Goal: Information Seeking & Learning: Learn about a topic

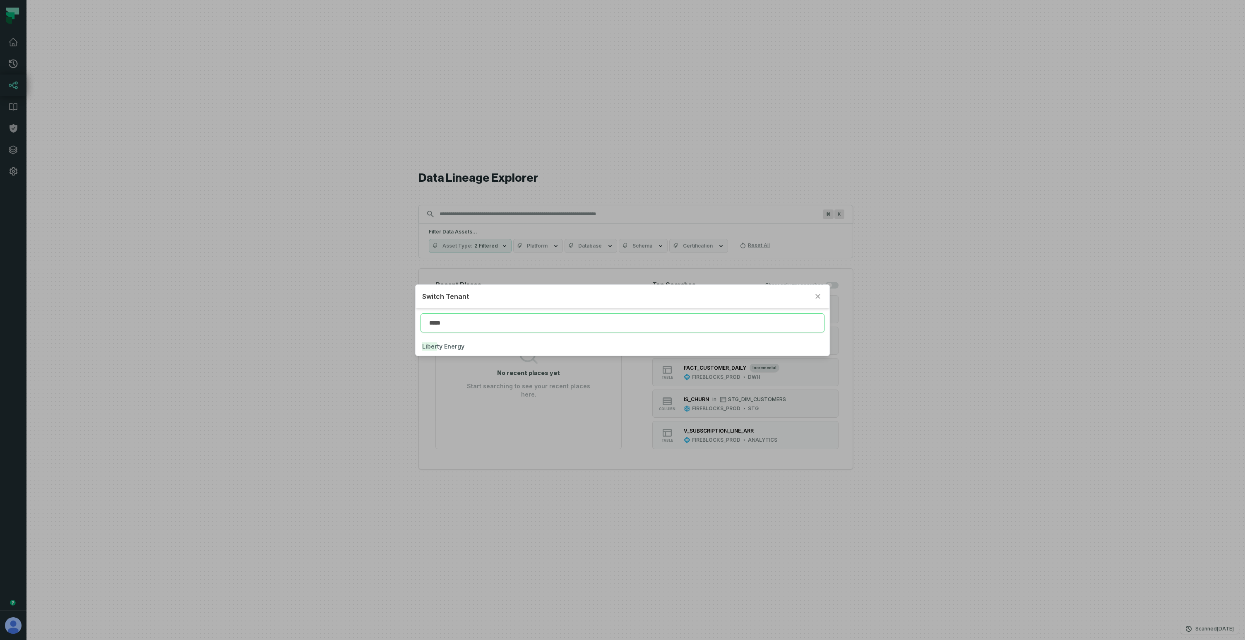
type input "*****"
click button "Liber ty Energy" at bounding box center [622, 346] width 414 height 18
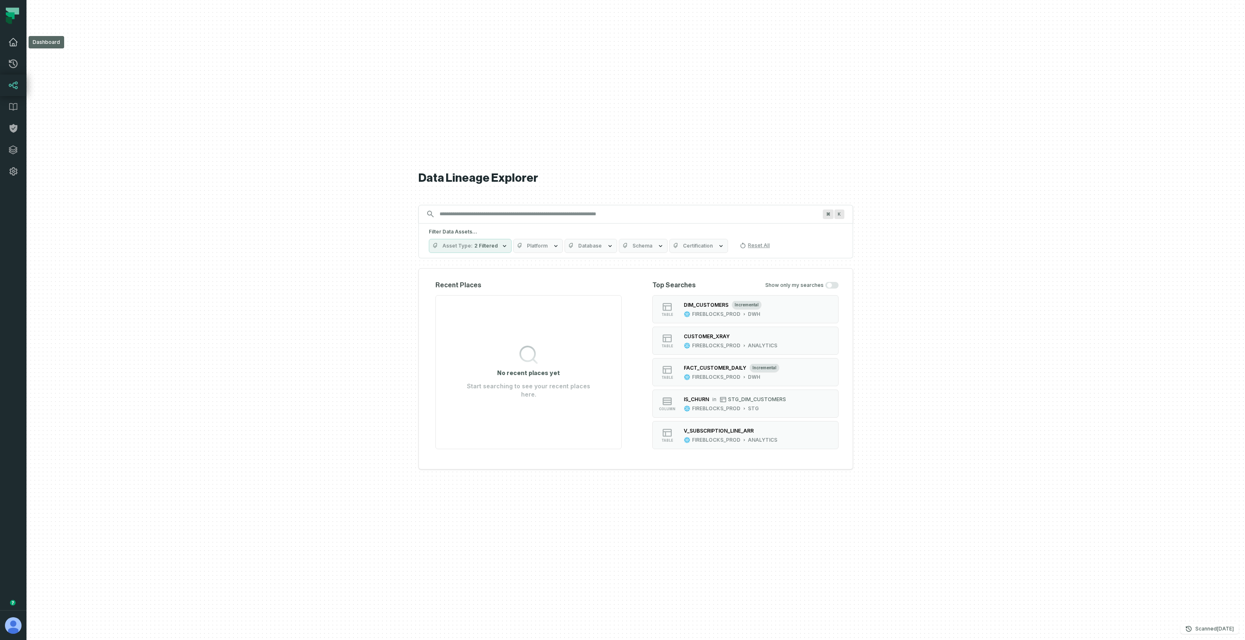
click at [15, 46] on icon at bounding box center [13, 42] width 10 height 10
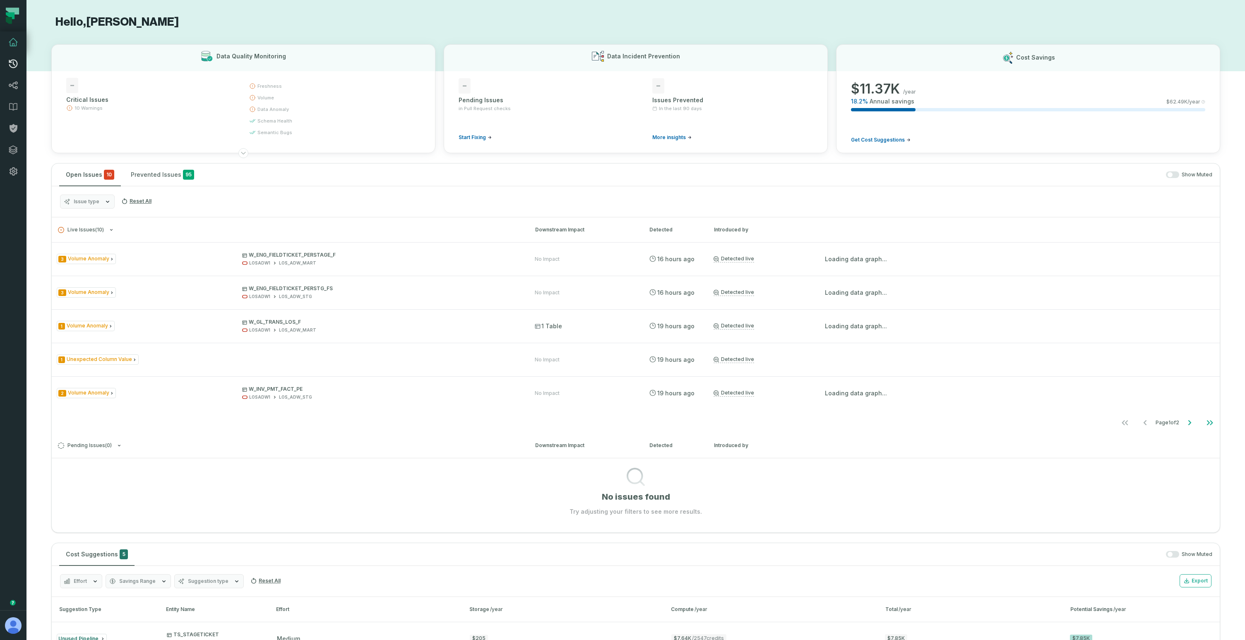
click at [16, 63] on icon at bounding box center [13, 64] width 10 height 10
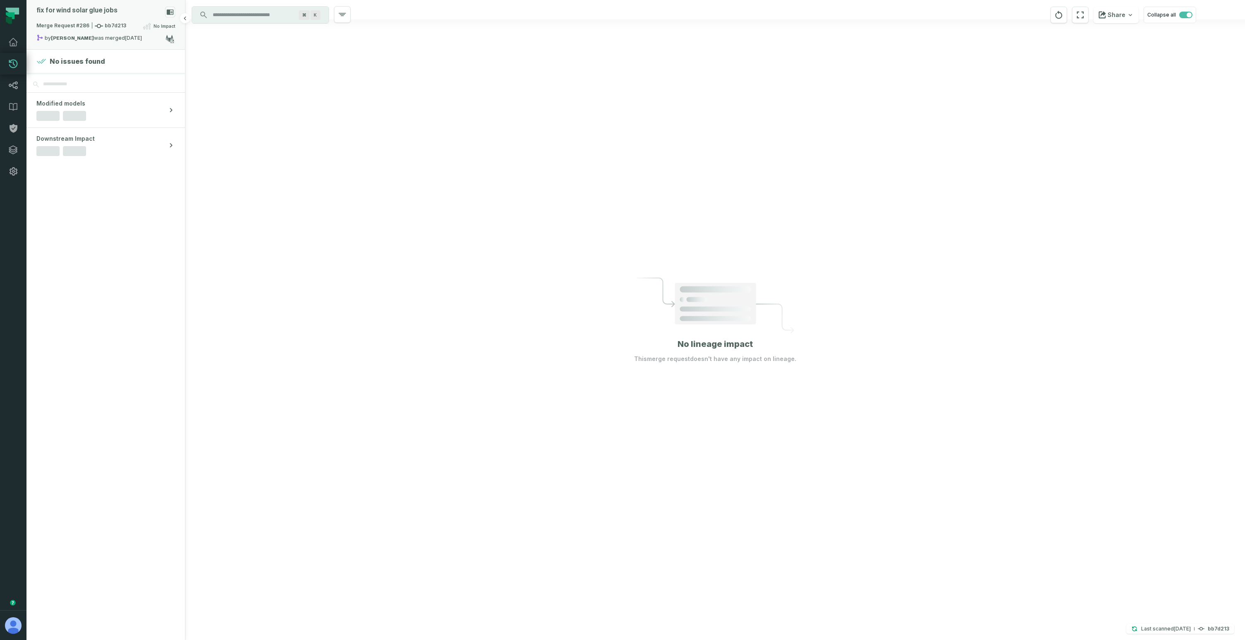
click at [124, 13] on div "fix for wind solar glue jobs" at bounding box center [105, 14] width 139 height 14
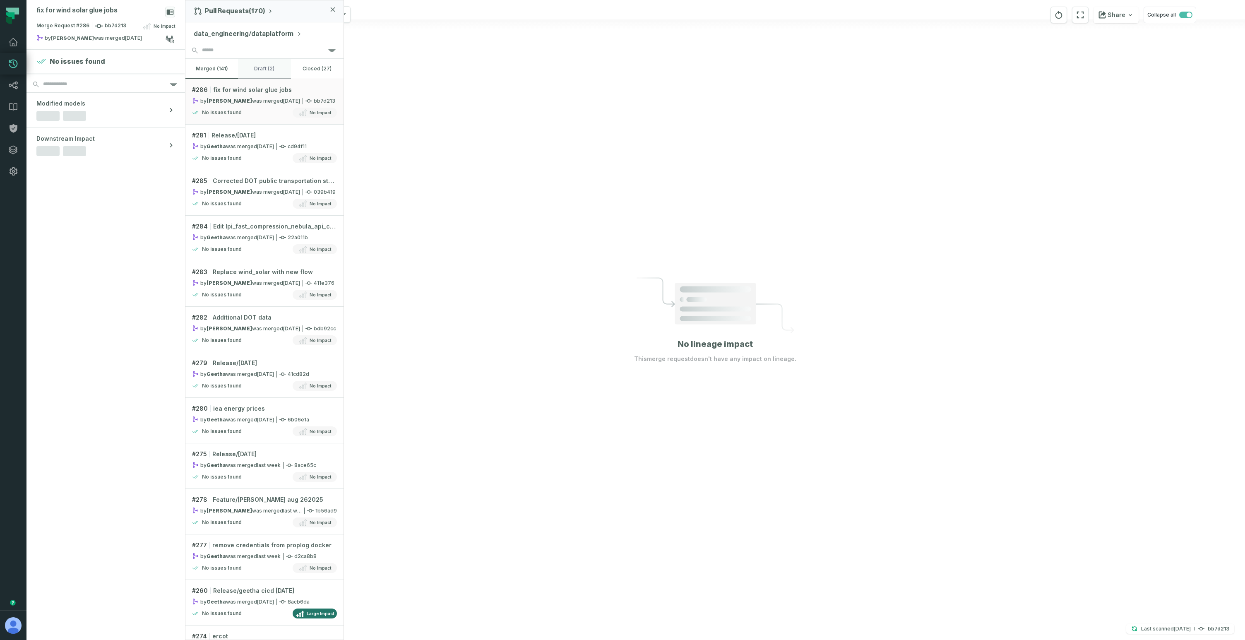
click at [262, 68] on button "draft (2)" at bounding box center [264, 69] width 53 height 20
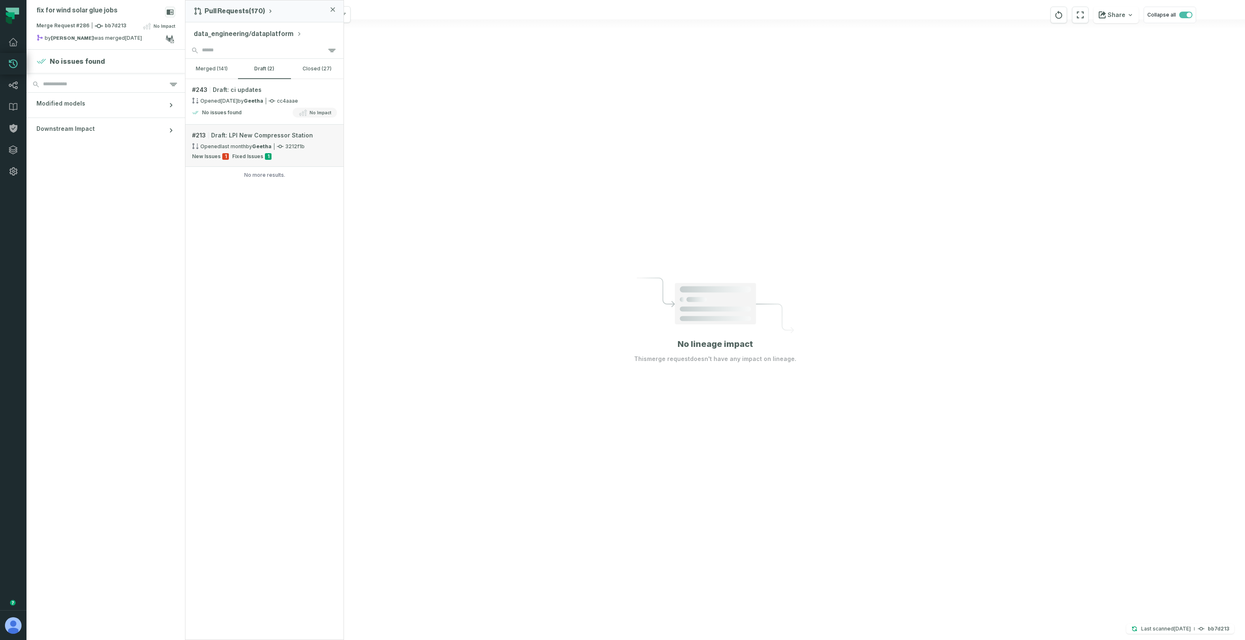
click at [225, 156] on span "1" at bounding box center [225, 156] width 7 height 7
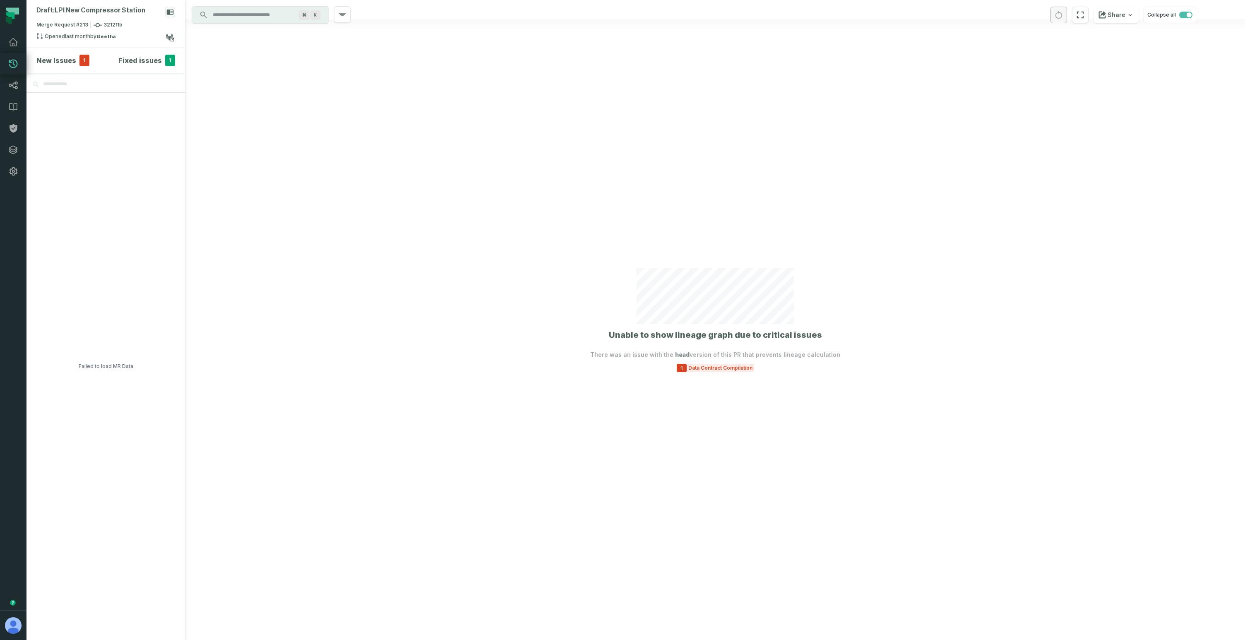
click at [702, 372] on div at bounding box center [714, 320] width 1059 height 640
click at [715, 369] on span "Data Contract Compilation" at bounding box center [719, 368] width 67 height 7
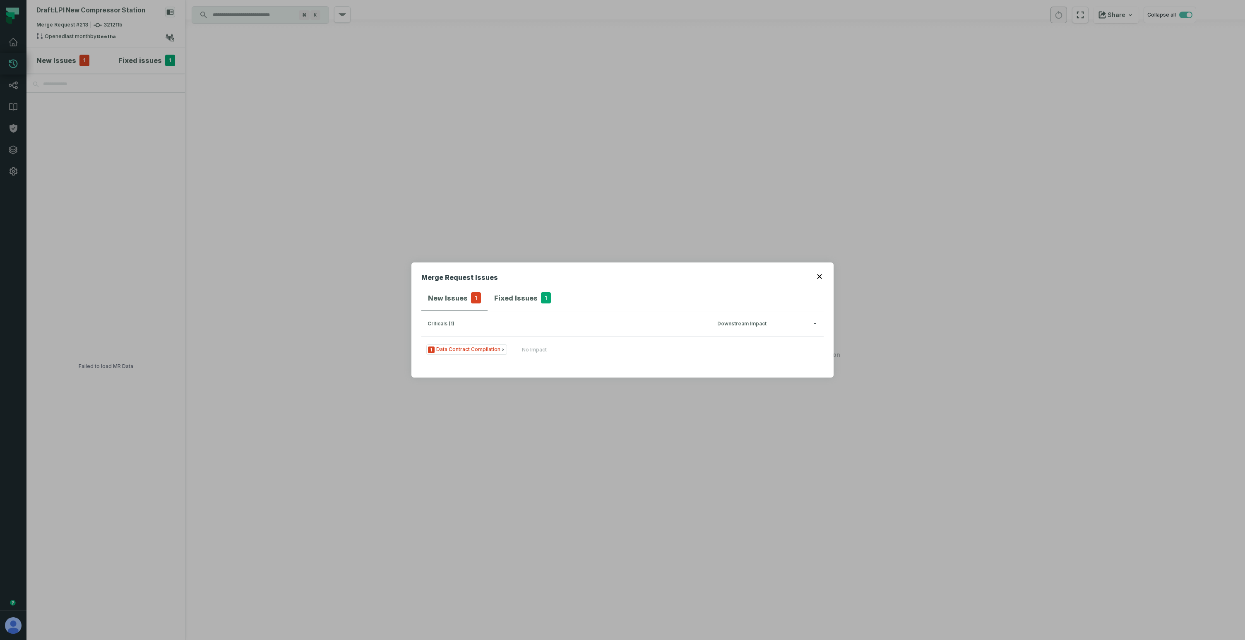
click at [518, 294] on h4 "Fixed Issues" at bounding box center [515, 298] width 43 height 10
click at [475, 297] on span "1" at bounding box center [476, 298] width 10 height 12
click at [527, 344] on button "1 Data Contract Compilation No Impact" at bounding box center [622, 349] width 402 height 26
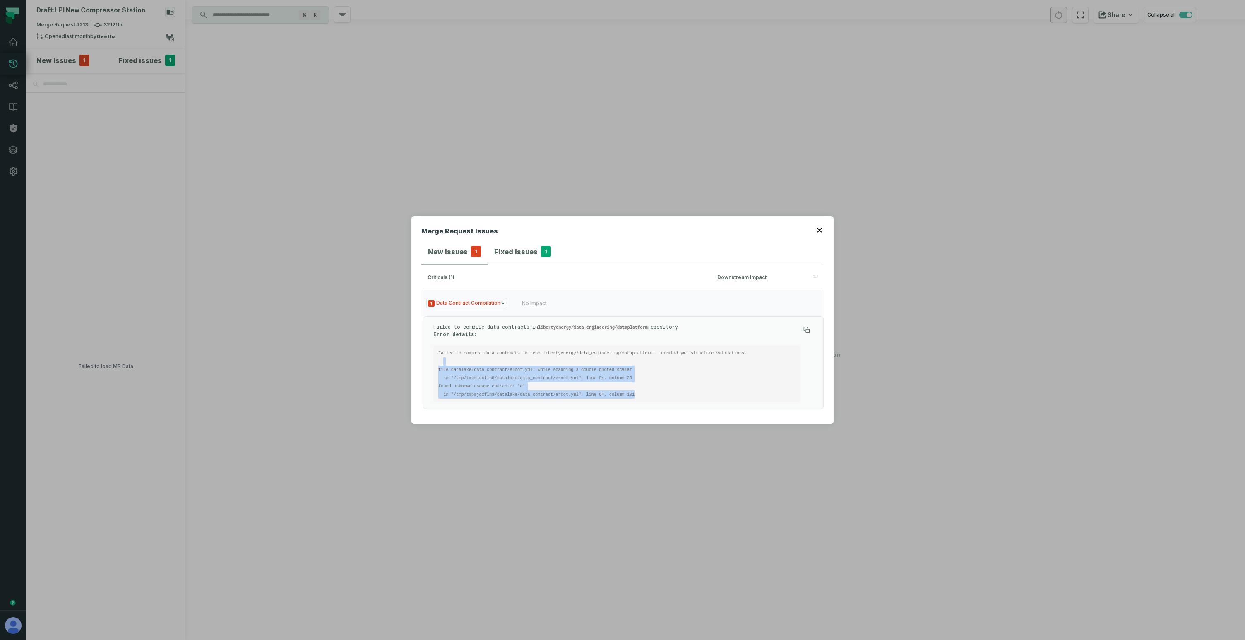
drag, startPoint x: 533, startPoint y: 359, endPoint x: 534, endPoint y: 402, distance: 43.0
click at [534, 402] on div "Failed to compile data contracts in libertyenergy/data_engineering/dataplatform…" at bounding box center [623, 362] width 401 height 93
click at [537, 401] on pre "Failed to compile data contracts in repo libertyenergy/data_engineering/datapla…" at bounding box center [616, 373] width 367 height 56
click at [543, 353] on code "Failed to compile data contracts in repo libertyenergy/data_engineering/datapla…" at bounding box center [595, 373] width 314 height 46
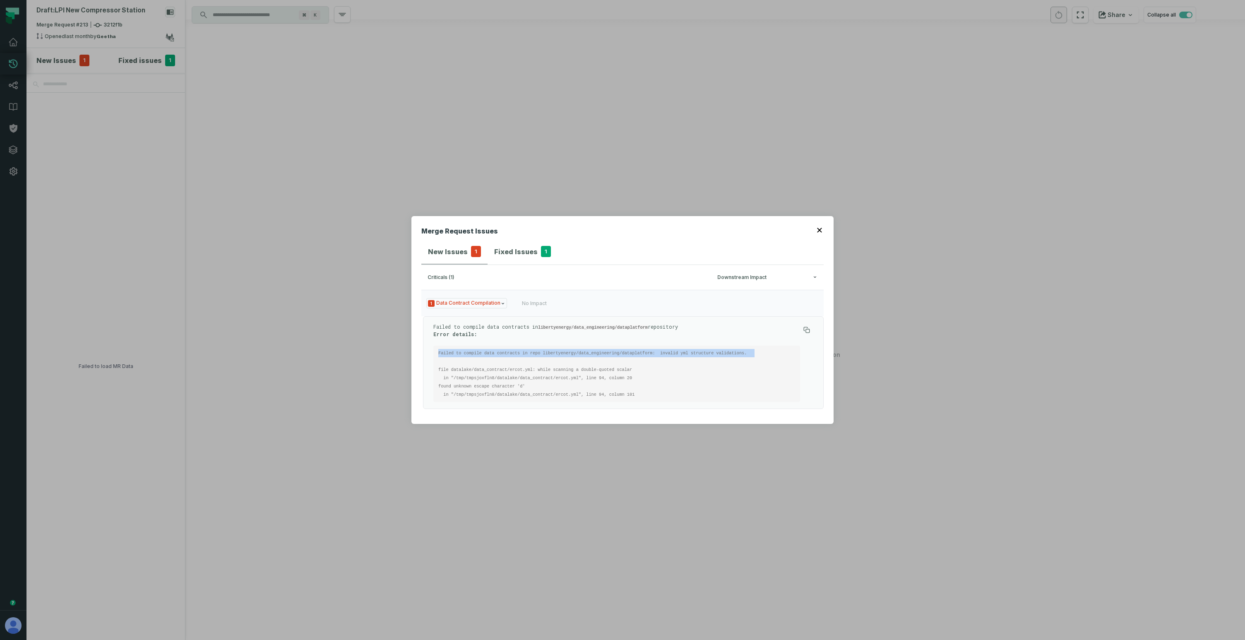
click at [543, 353] on code "Failed to compile data contracts in repo libertyenergy/data_engineering/datapla…" at bounding box center [595, 373] width 314 height 46
click at [523, 360] on pre "Failed to compile data contracts in repo libertyenergy/data_engineering/datapla…" at bounding box center [616, 373] width 367 height 56
drag, startPoint x: 506, startPoint y: 353, endPoint x: 525, endPoint y: 395, distance: 46.1
click at [522, 393] on code "Failed to compile data contracts in repo libertyenergy/data_engineering/datapla…" at bounding box center [595, 373] width 314 height 46
click at [525, 395] on code "Failed to compile data contracts in repo libertyenergy/data_engineering/datapla…" at bounding box center [595, 373] width 314 height 46
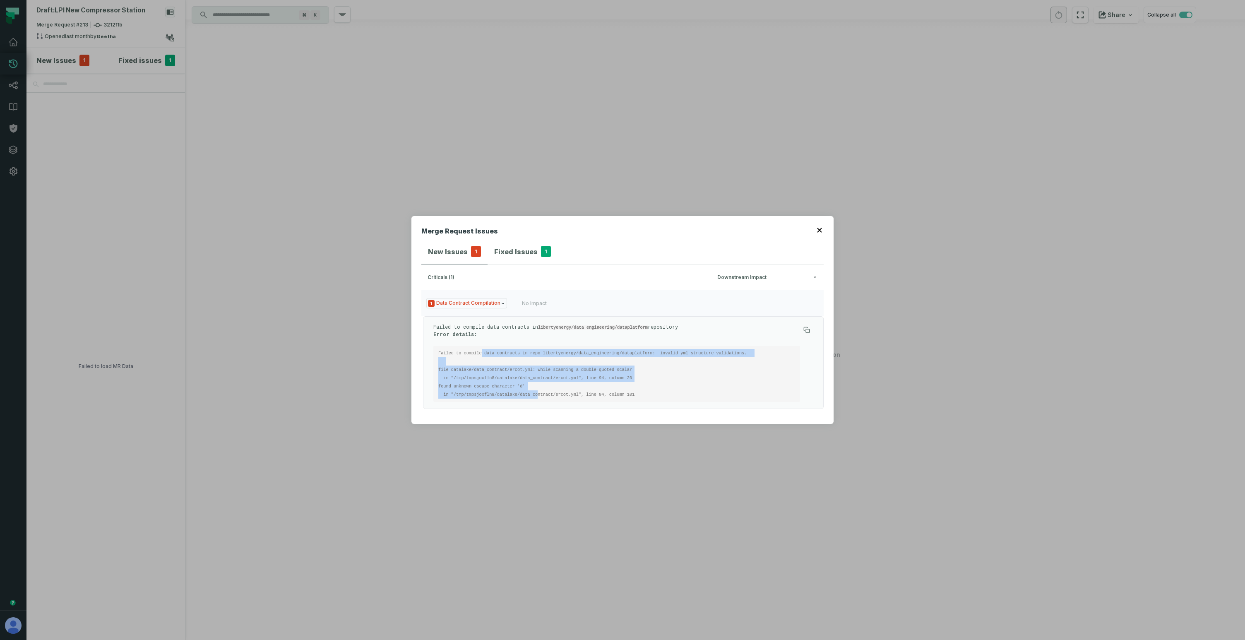
drag, startPoint x: 539, startPoint y: 397, endPoint x: 482, endPoint y: 352, distance: 72.4
click at [482, 352] on pre "Failed to compile data contracts in repo libertyenergy/data_engineering/datapla…" at bounding box center [616, 373] width 367 height 56
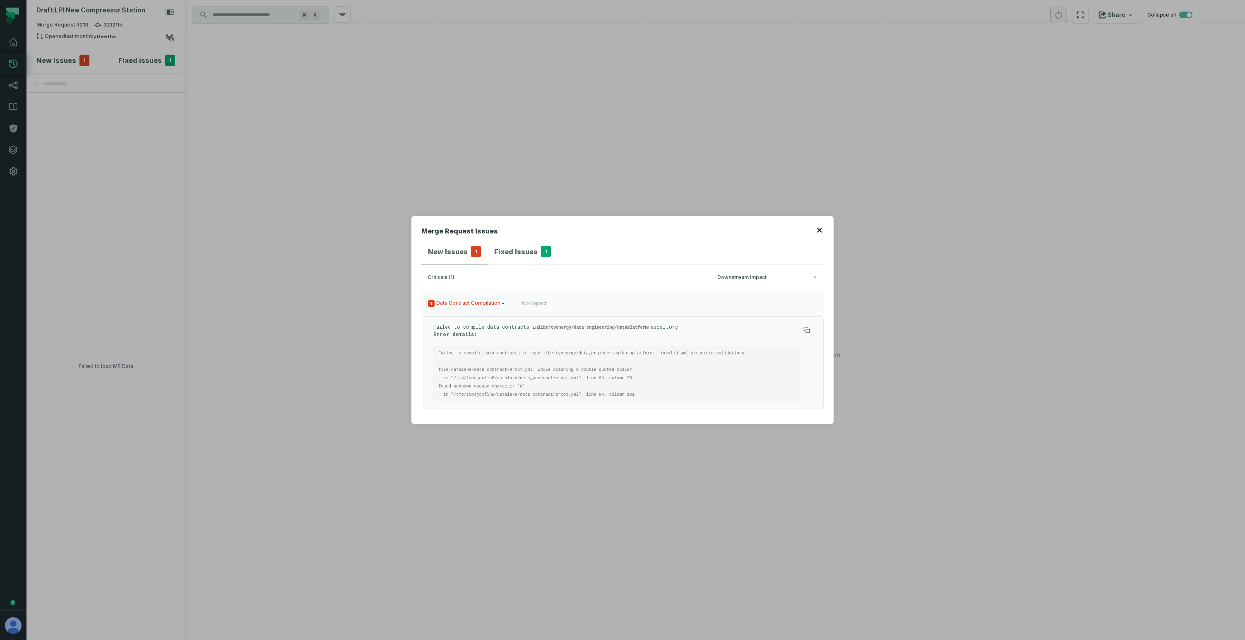
click at [474, 351] on code "Failed to compile data contracts in repo libertyenergy/data_engineering/datapla…" at bounding box center [595, 373] width 314 height 46
click at [525, 305] on div "No Impact" at bounding box center [534, 303] width 25 height 7
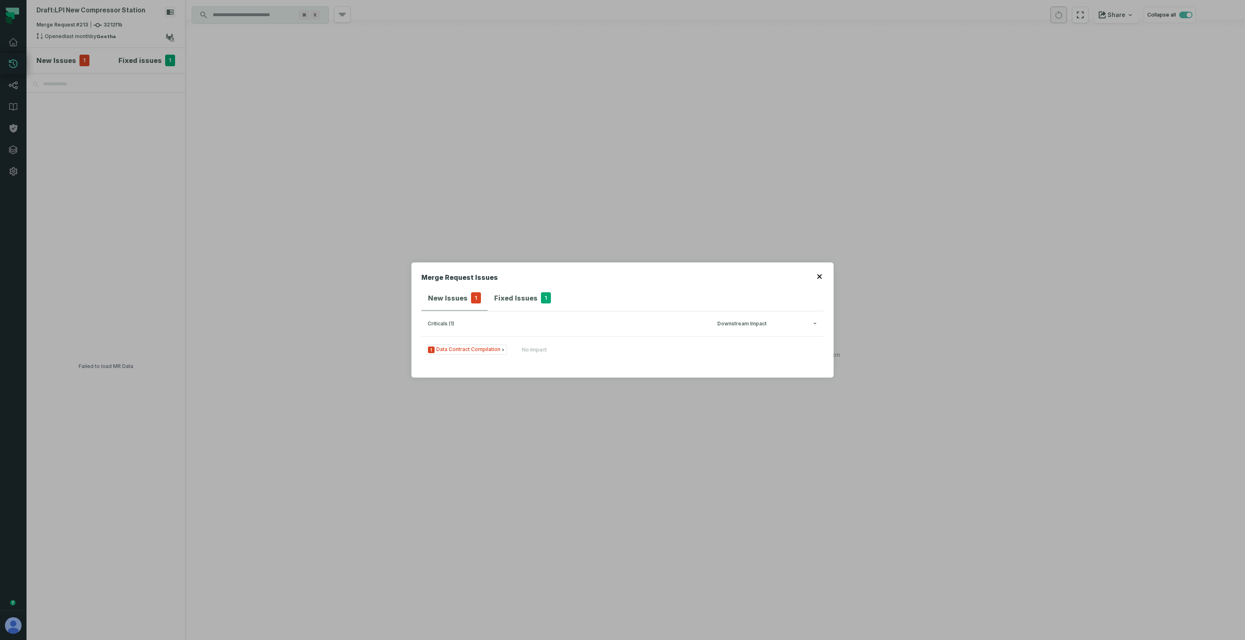
click at [521, 294] on h4 "Fixed Issues" at bounding box center [515, 298] width 43 height 10
click at [538, 348] on div "No Impact" at bounding box center [534, 349] width 25 height 7
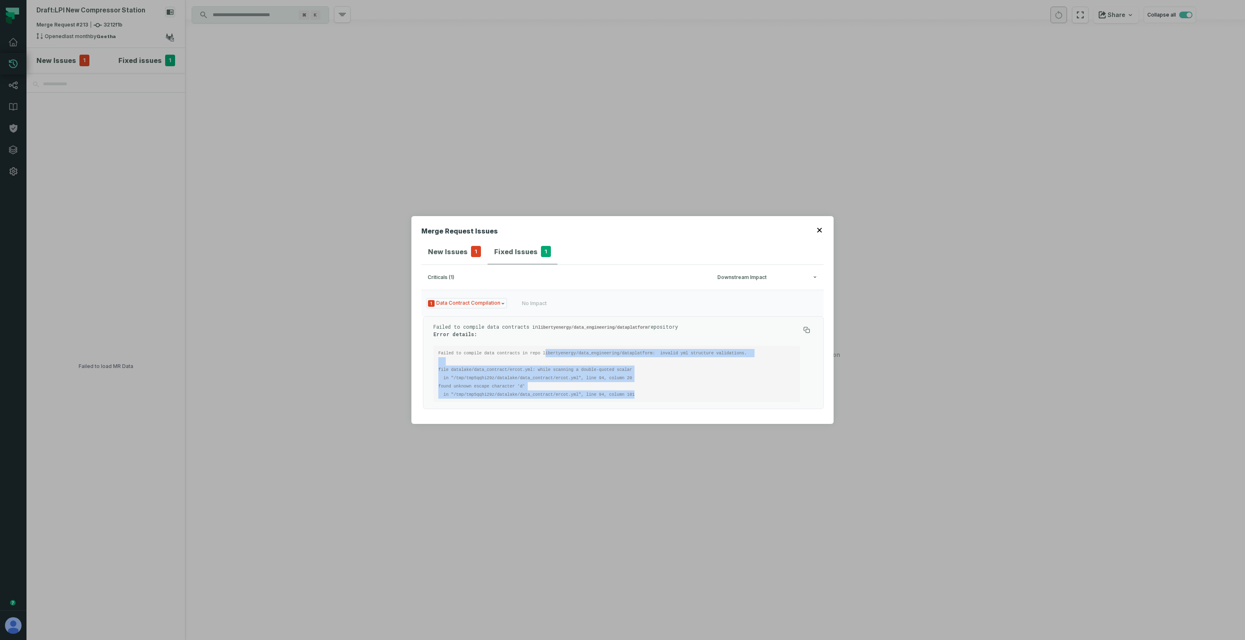
drag, startPoint x: 547, startPoint y: 353, endPoint x: 559, endPoint y: 404, distance: 52.8
click at [559, 404] on div "Failed to compile data contracts in libertyenergy/data_engineering/dataplatform…" at bounding box center [623, 362] width 401 height 93
click at [451, 254] on h4 "New Issues" at bounding box center [448, 252] width 40 height 10
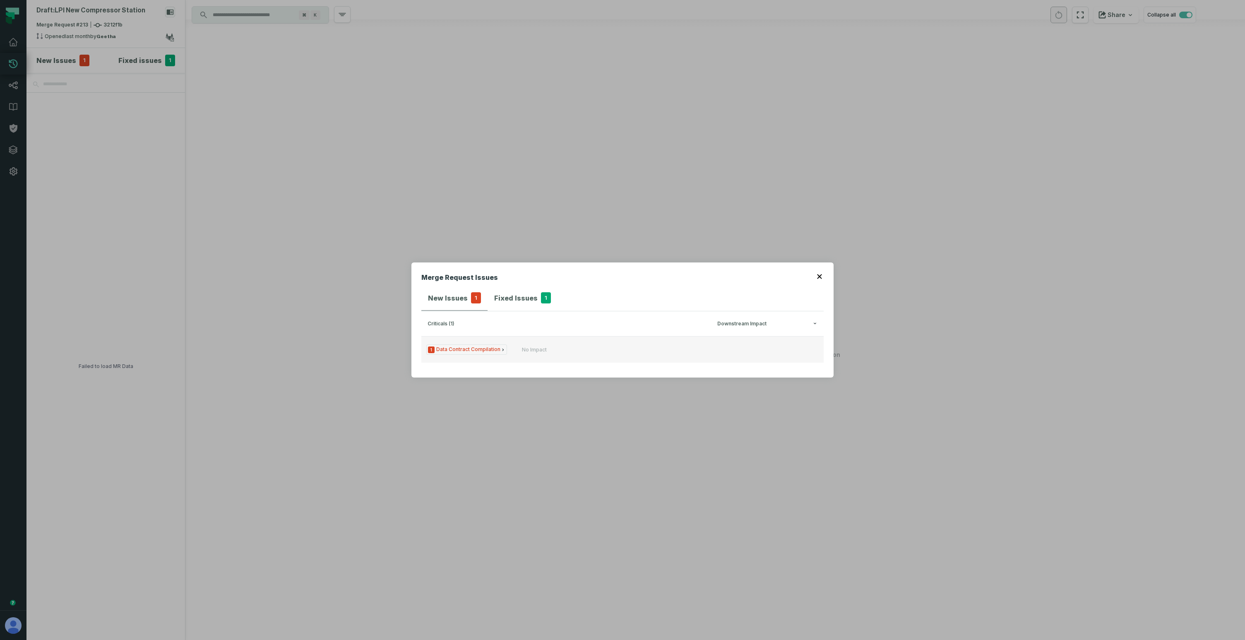
click at [536, 344] on button "1 Data Contract Compilation No Impact" at bounding box center [622, 349] width 402 height 26
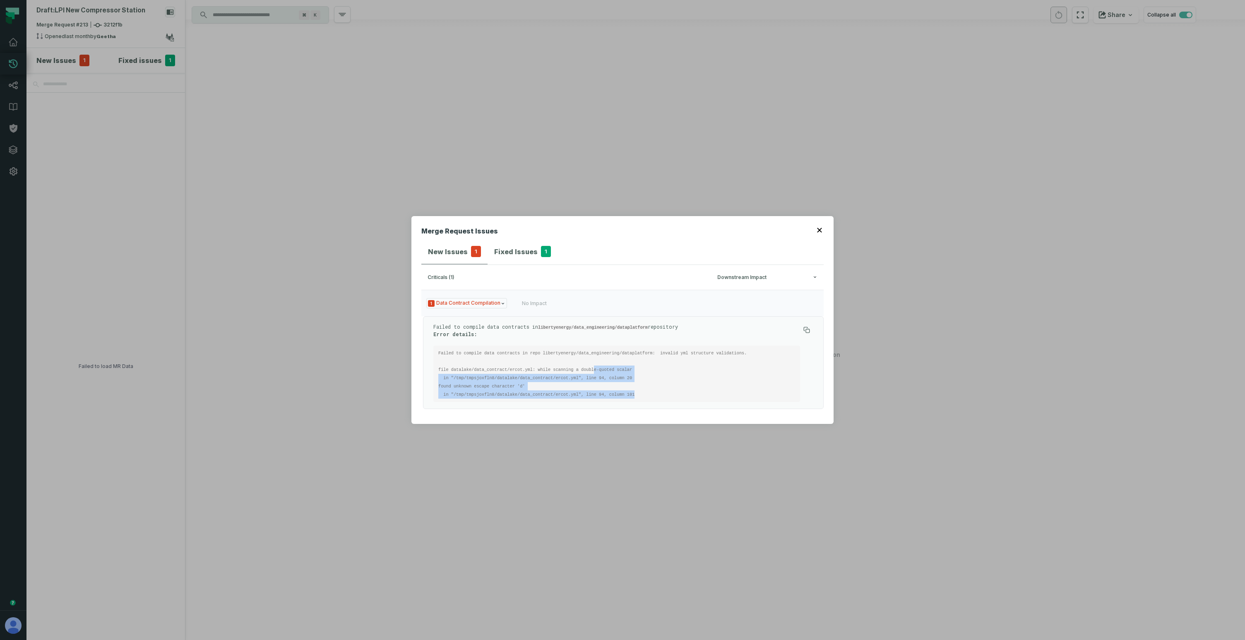
drag, startPoint x: 597, startPoint y: 374, endPoint x: 603, endPoint y: 402, distance: 28.6
click at [603, 402] on div "Failed to compile data contracts in libertyenergy/data_engineering/dataplatform…" at bounding box center [623, 362] width 401 height 93
click at [643, 403] on div "Failed to compile data contracts in libertyenergy/data_engineering/dataplatform…" at bounding box center [623, 362] width 401 height 93
drag, startPoint x: 472, startPoint y: 353, endPoint x: 494, endPoint y: 401, distance: 52.8
click at [494, 401] on pre "Failed to compile data contracts in repo libertyenergy/data_engineering/datapla…" at bounding box center [616, 373] width 367 height 56
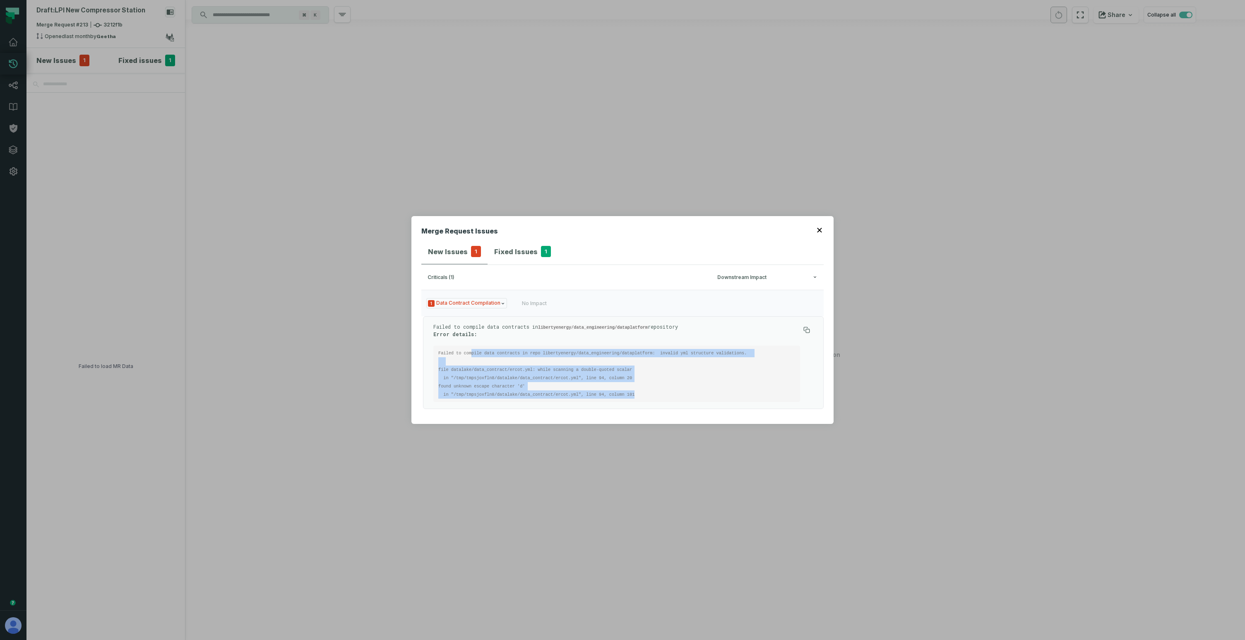
click at [501, 398] on pre "Failed to compile data contracts in repo libertyenergy/data_engineering/datapla…" at bounding box center [616, 373] width 367 height 56
drag, startPoint x: 551, startPoint y: 401, endPoint x: 406, endPoint y: 357, distance: 151.2
click at [406, 357] on div "Merge Request Issues New Issues 1 Fixed Issues 1 criticals (1) Downstream Impac…" at bounding box center [622, 320] width 1245 height 640
click at [501, 253] on h4 "Fixed Issues" at bounding box center [515, 252] width 43 height 10
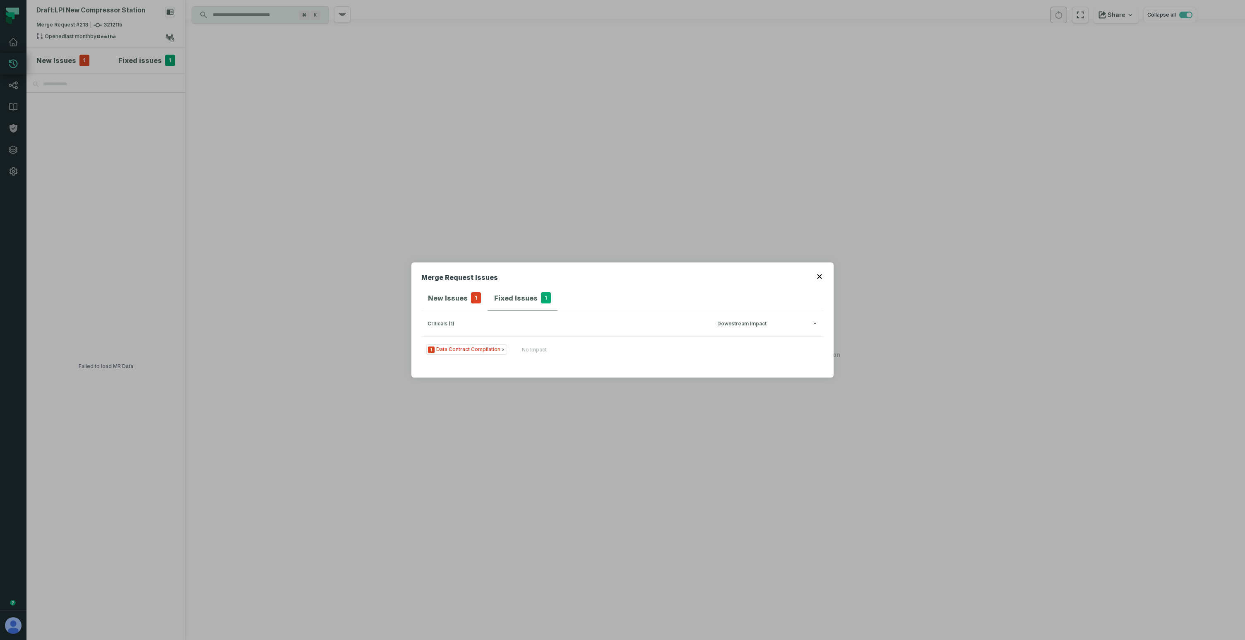
click at [445, 302] on h4 "New Issues" at bounding box center [448, 298] width 40 height 10
click at [337, 275] on div "Merge Request Issues New Issues 1 Fixed Issues 1 criticals (1) Downstream Impac…" at bounding box center [622, 320] width 1245 height 640
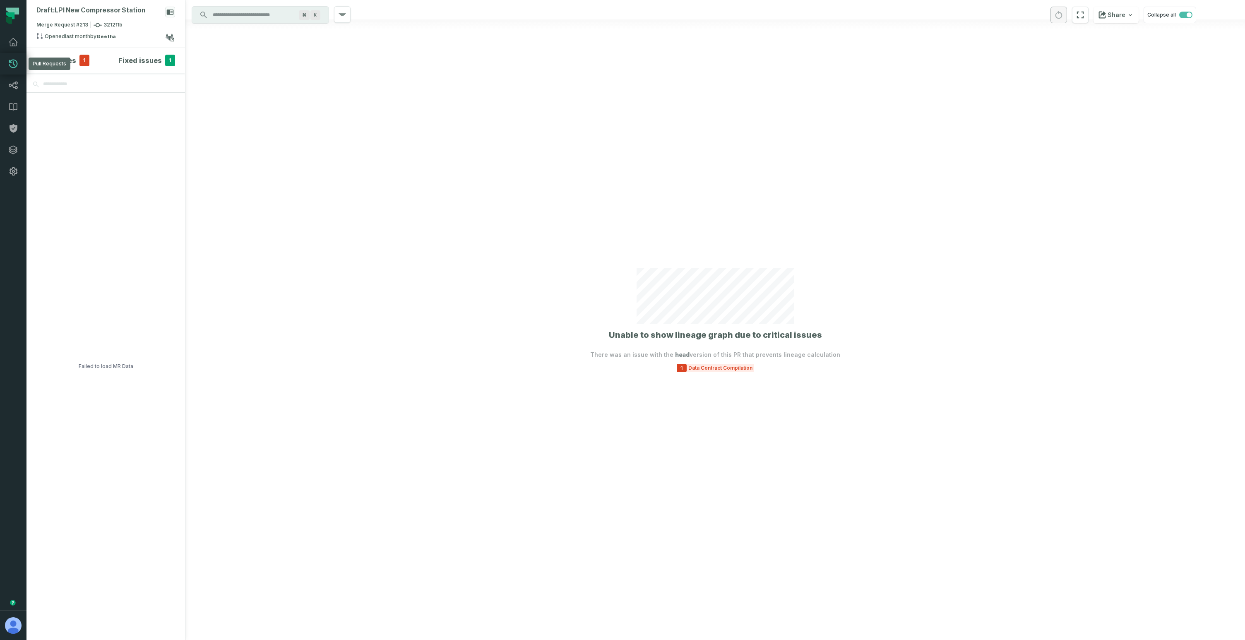
click at [16, 61] on icon at bounding box center [13, 64] width 9 height 9
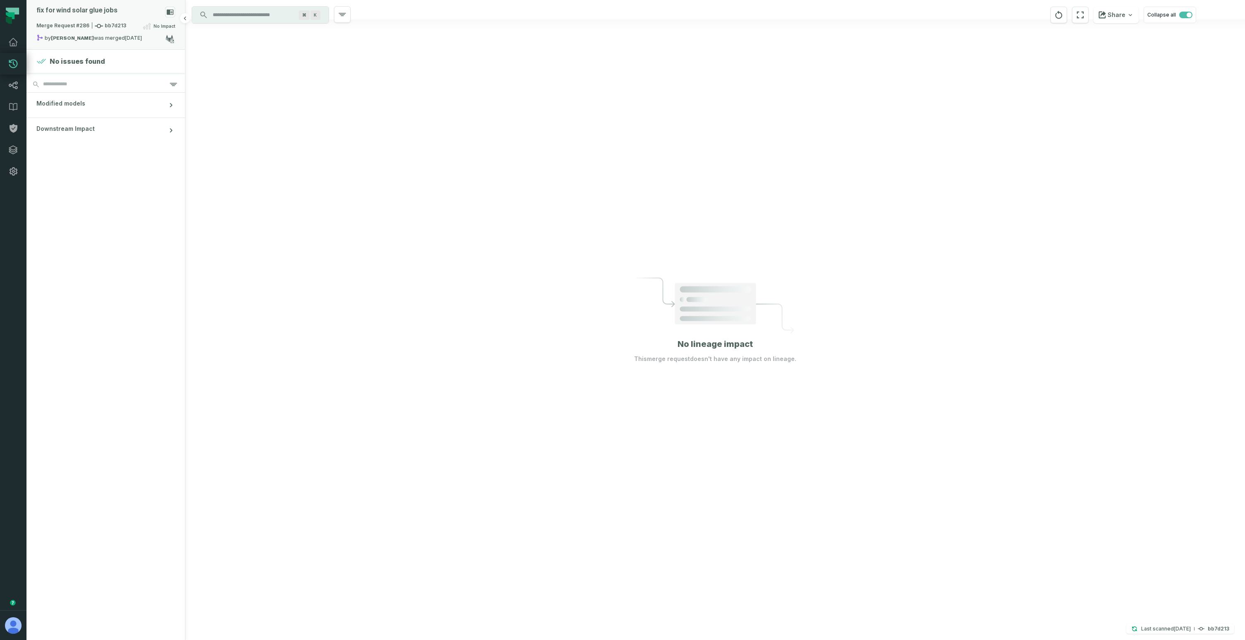
click at [120, 12] on div "fix for wind solar glue jobs" at bounding box center [105, 14] width 139 height 14
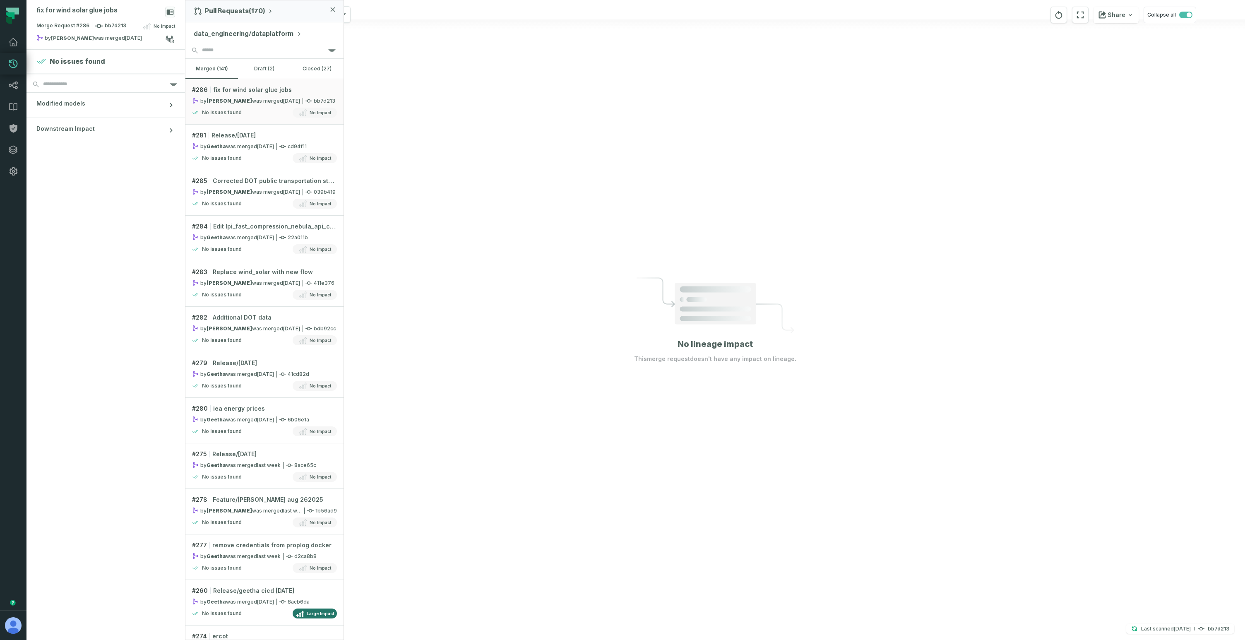
click at [247, 36] on button "data_engineering/dataplatform" at bounding box center [248, 34] width 108 height 10
click at [260, 35] on button "data_engineering/dataplatform" at bounding box center [248, 34] width 108 height 10
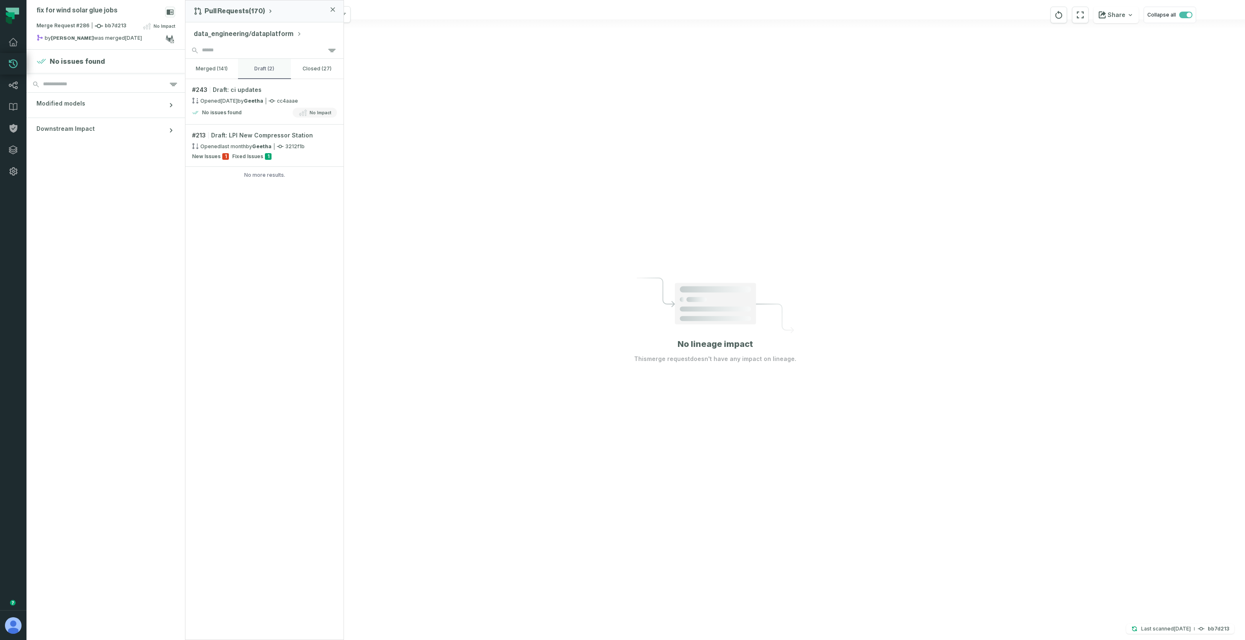
click at [265, 72] on button "draft (2)" at bounding box center [264, 69] width 53 height 20
click at [309, 73] on button "closed (27)" at bounding box center [317, 69] width 53 height 20
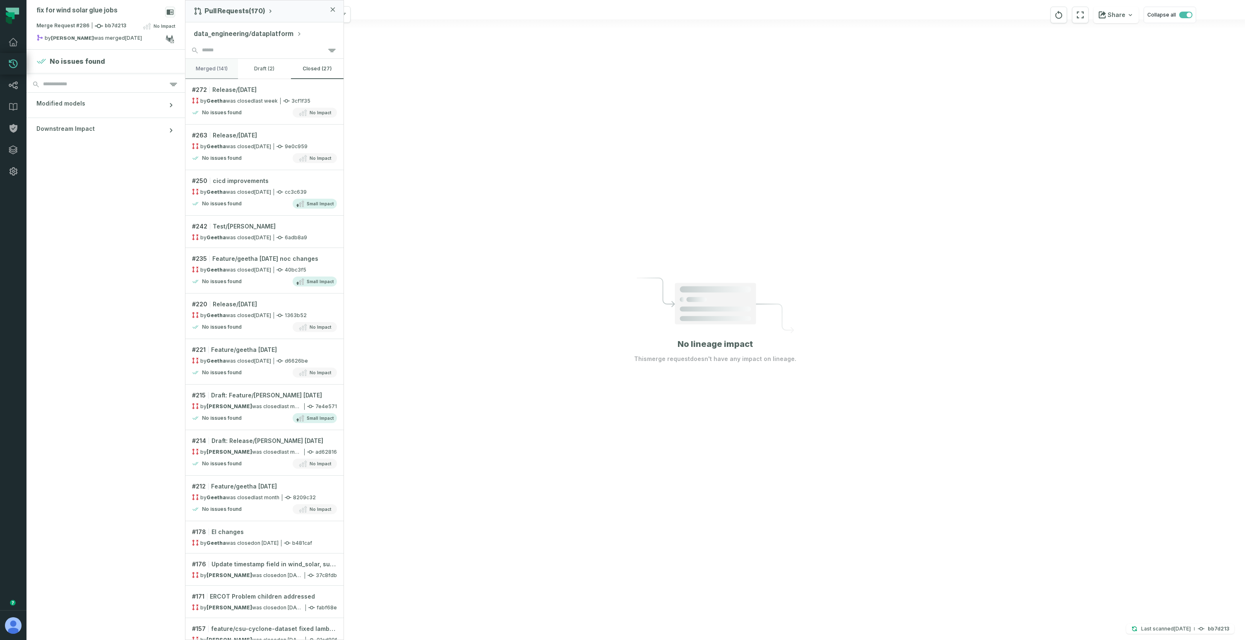
click at [220, 65] on button "merged (141)" at bounding box center [211, 69] width 53 height 20
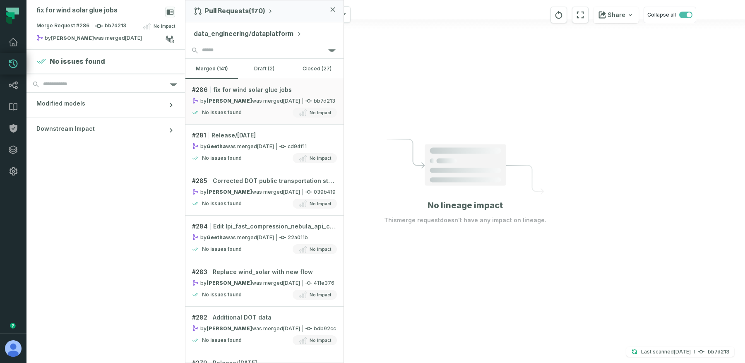
click at [149, 242] on section "No issues found Modified models Downstream Impact" at bounding box center [105, 206] width 158 height 313
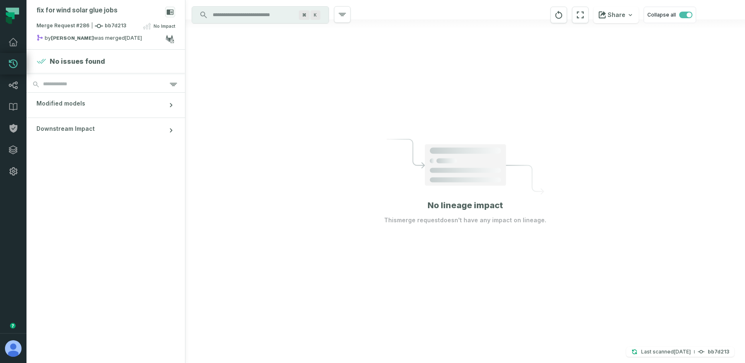
click at [567, 112] on div at bounding box center [464, 181] width 559 height 363
click at [259, 184] on div at bounding box center [464, 181] width 559 height 363
